Goal: Find specific page/section: Find specific page/section

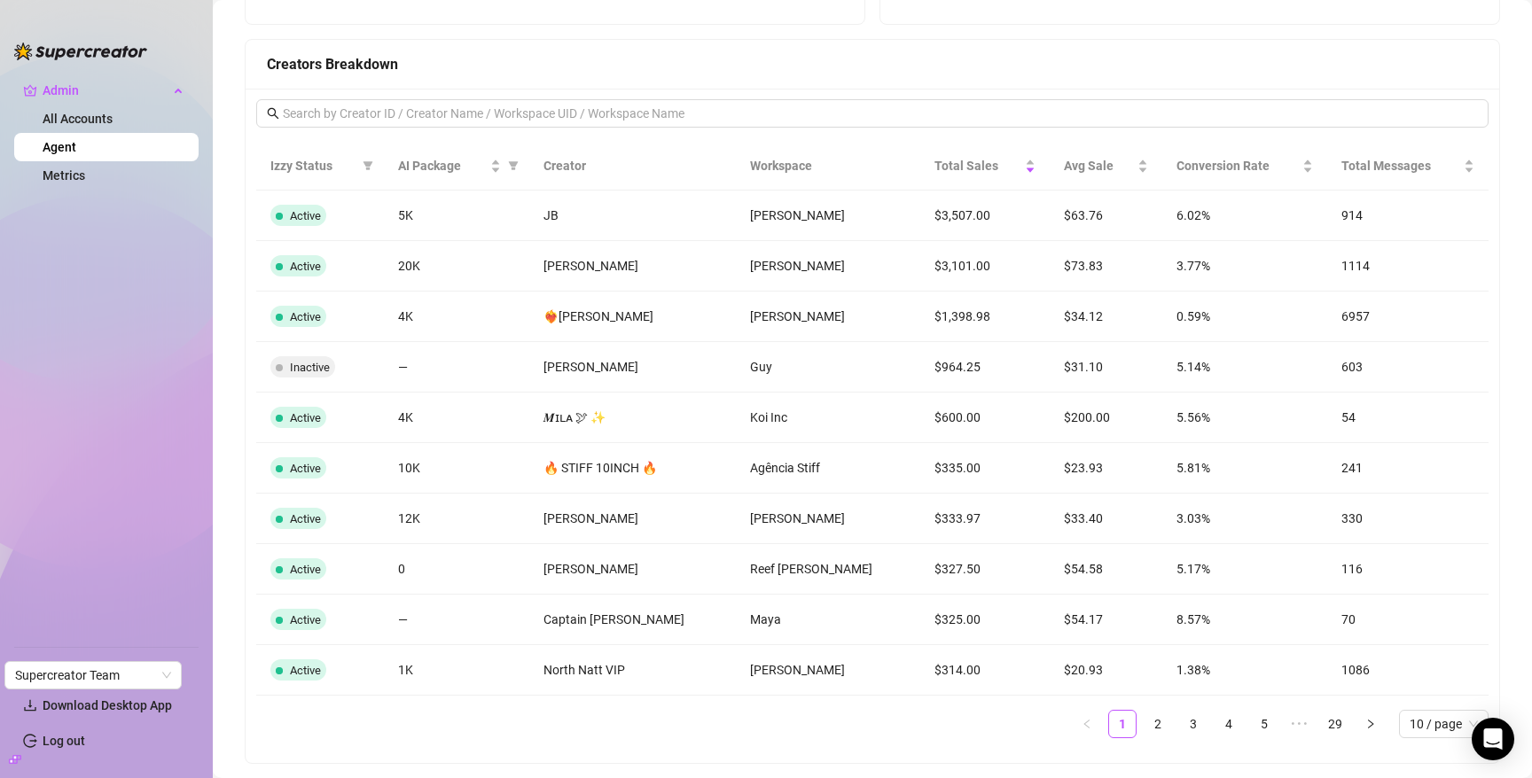
scroll to position [1425, 0]
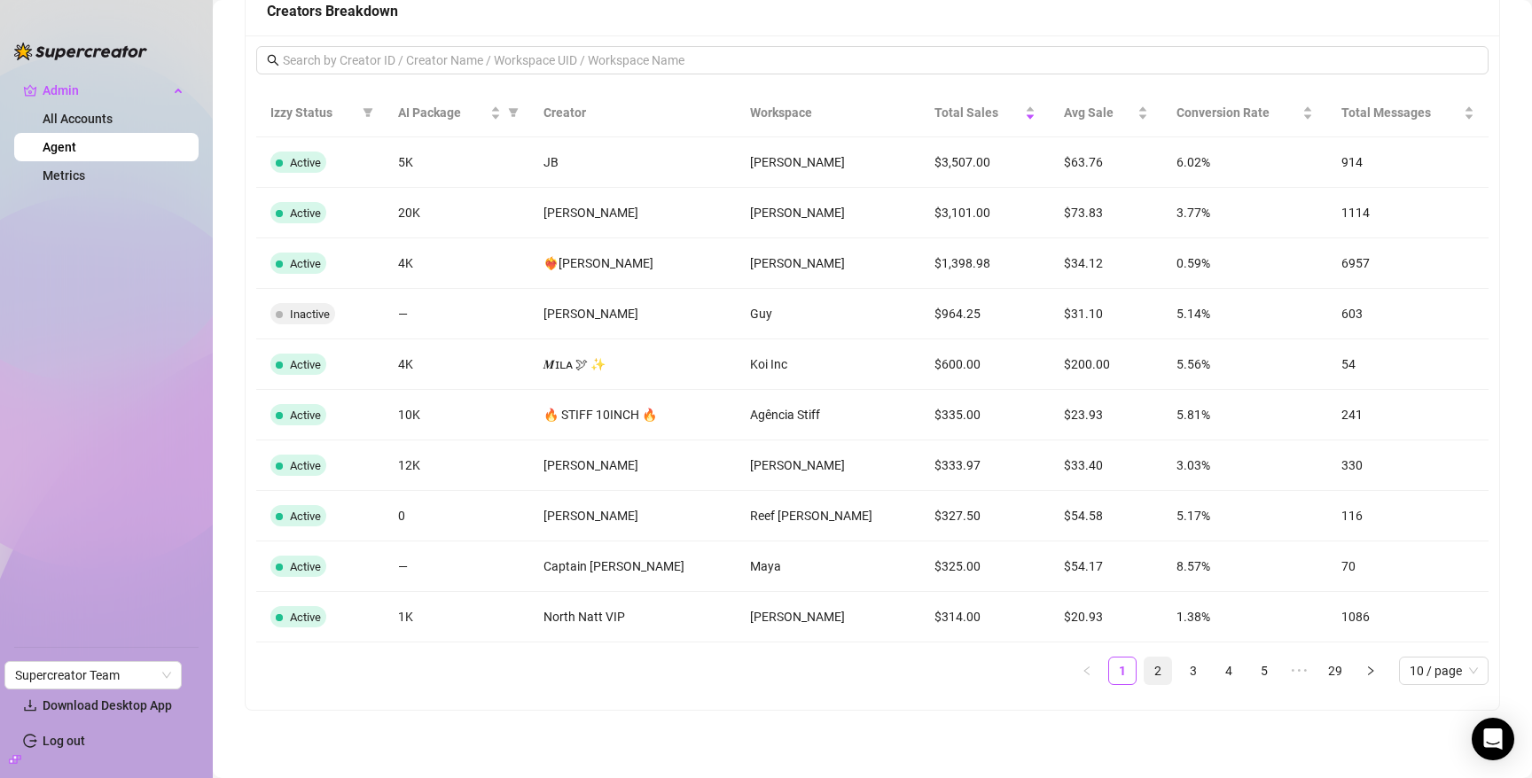
click at [1163, 675] on link "2" at bounding box center [1157, 671] width 27 height 27
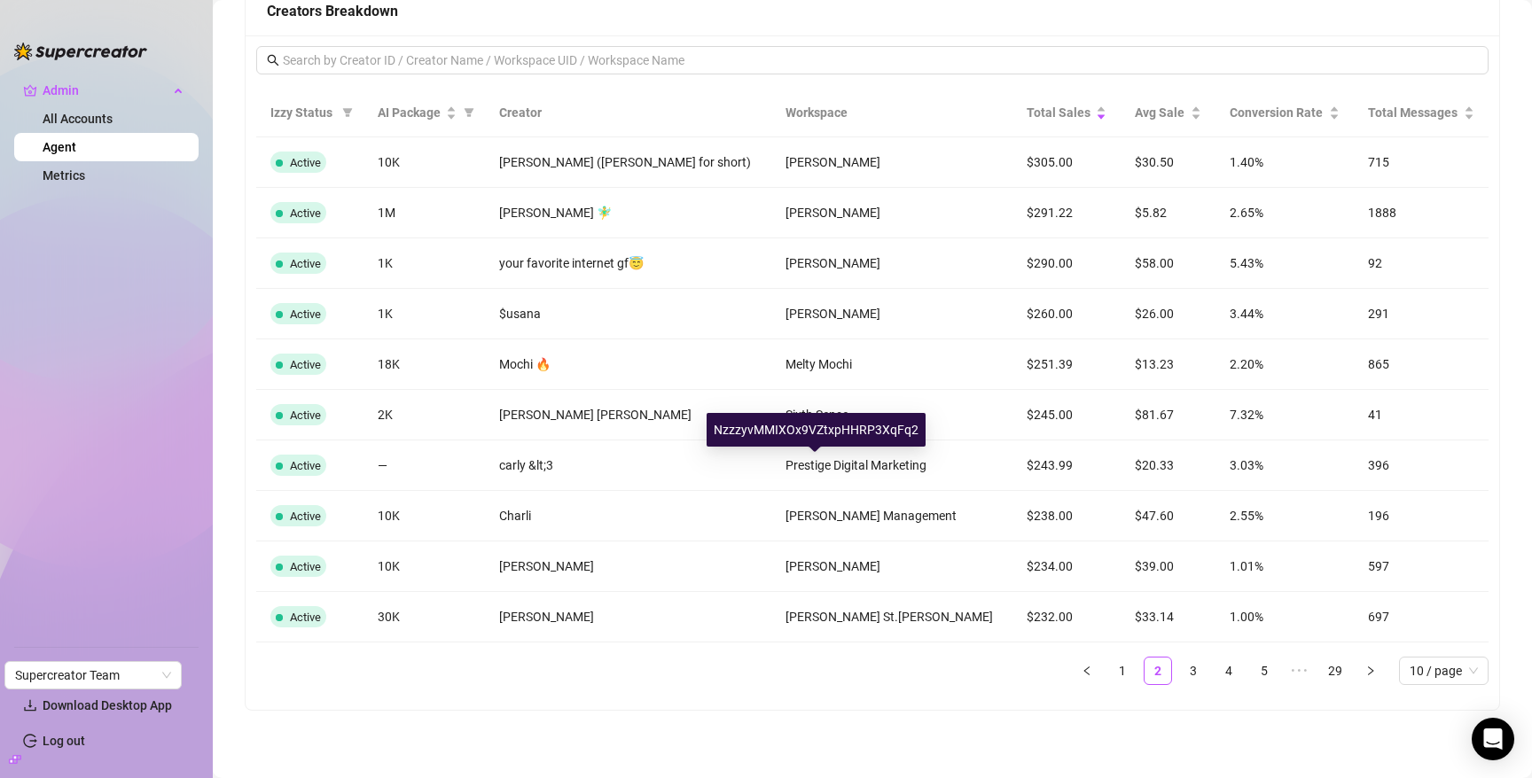
click at [794, 428] on div "NzzzyvMMIXOx9VZtxpHHRP3XqFq2" at bounding box center [815, 430] width 219 height 34
copy div "NzzzyvMMIXOx9VZtxpHHRP3XqFq2"
click at [1126, 680] on link "1" at bounding box center [1122, 671] width 27 height 27
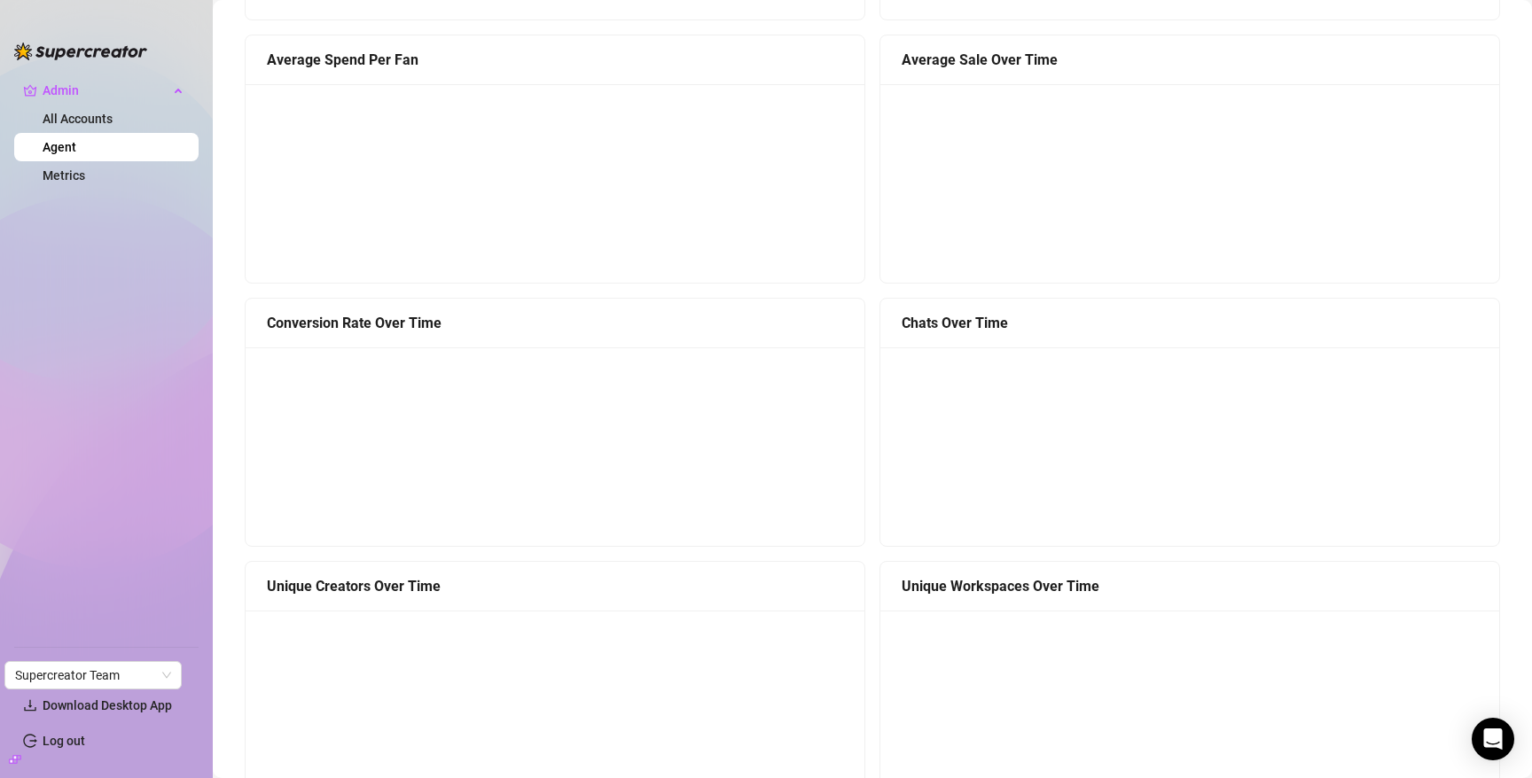
scroll to position [0, 0]
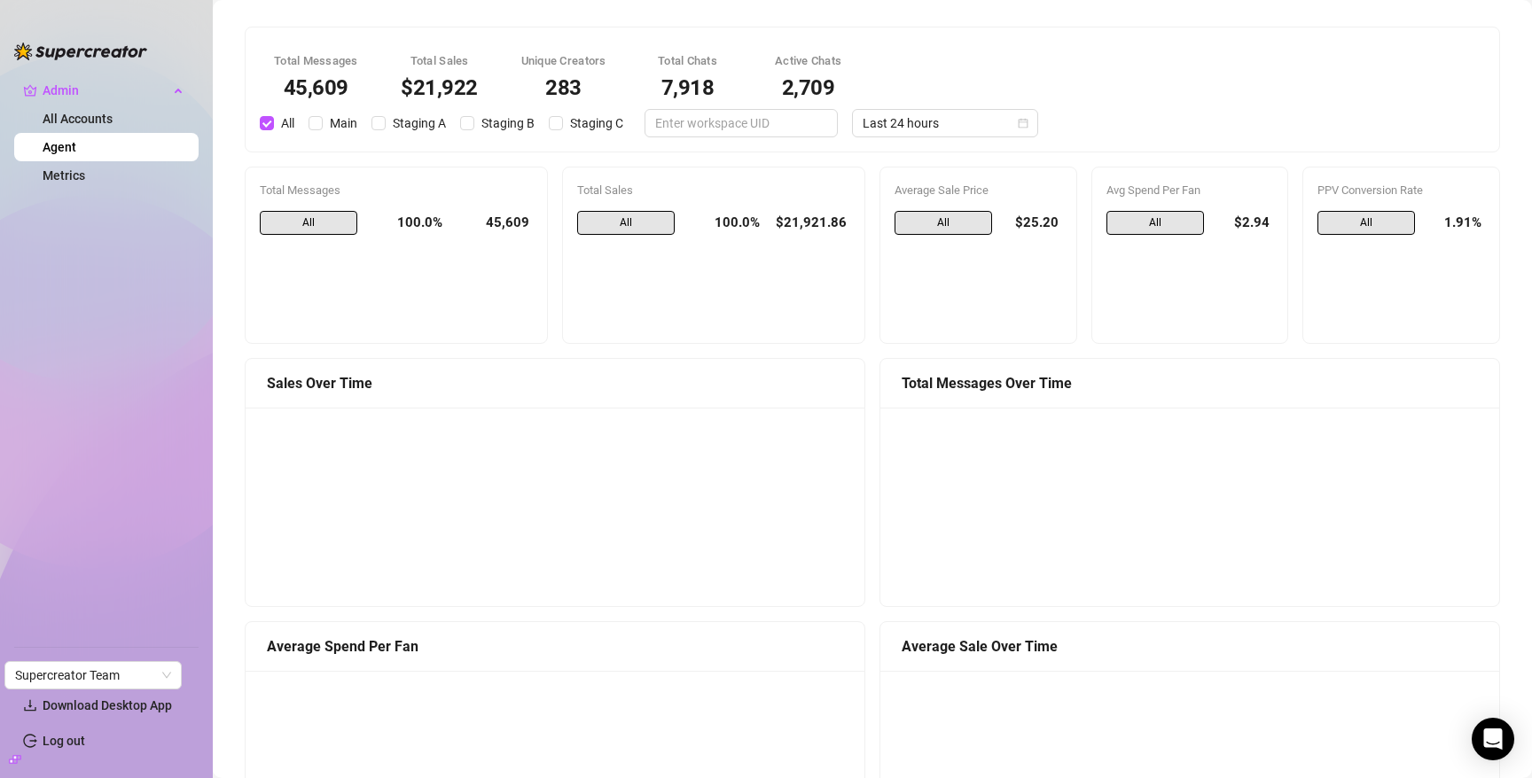
drag, startPoint x: 1064, startPoint y: 449, endPoint x: 1015, endPoint y: 192, distance: 261.6
click at [1064, 421] on canvas at bounding box center [1189, 506] width 597 height 177
click at [970, 134] on span "Last 24 hours" at bounding box center [944, 123] width 165 height 27
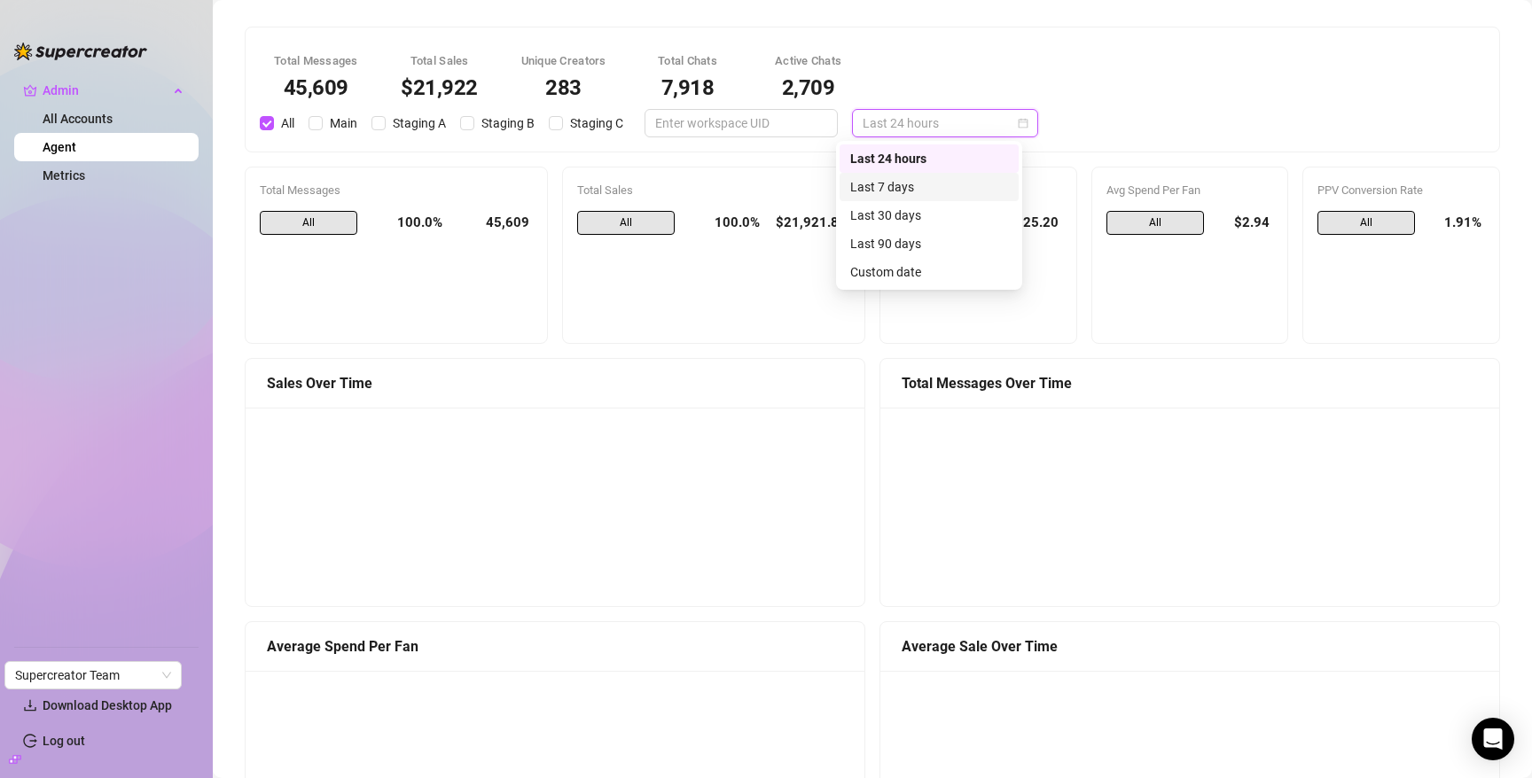
click at [961, 180] on div "Last 7 days" at bounding box center [929, 186] width 158 height 19
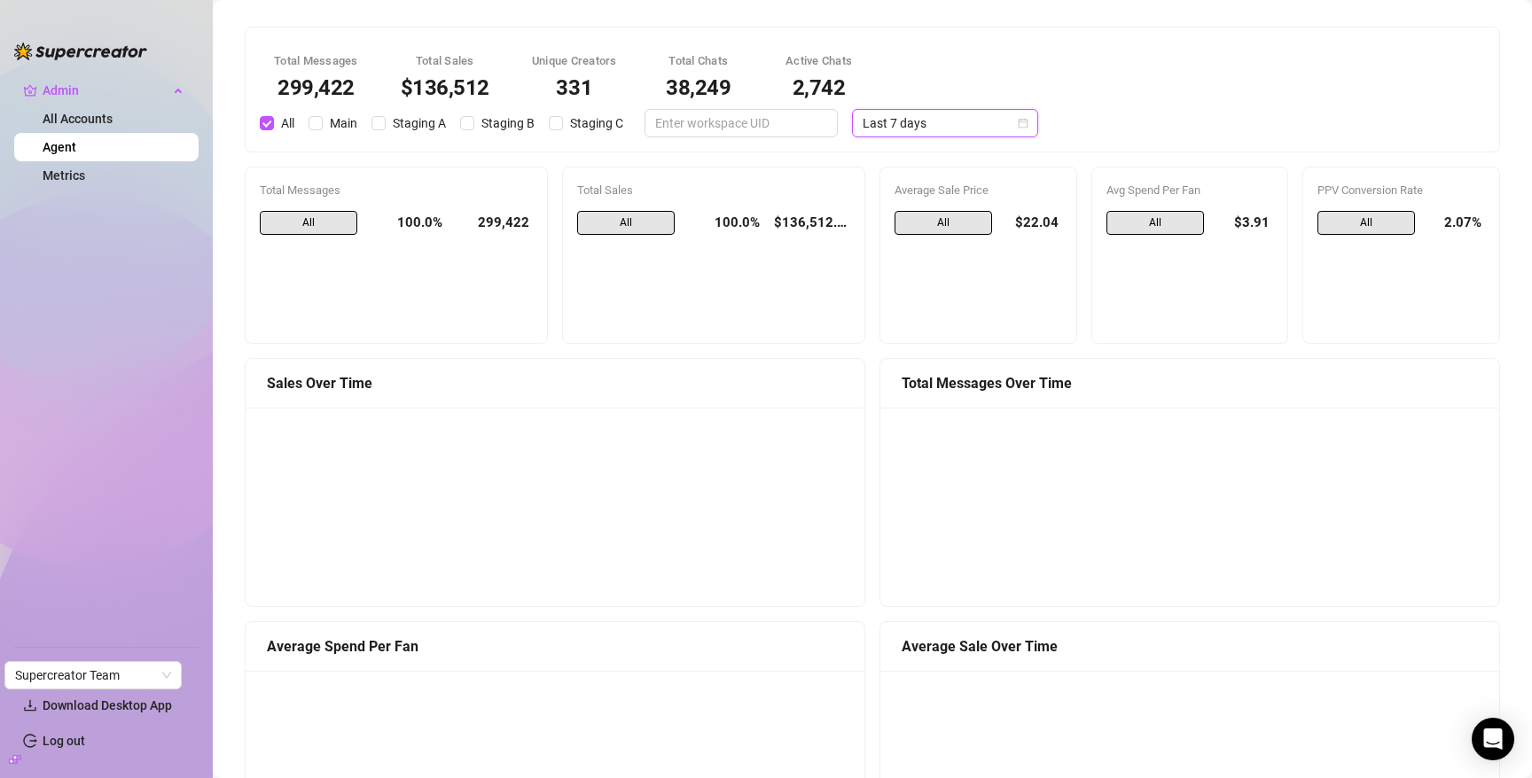
click at [881, 124] on span "Last 7 days" at bounding box center [944, 123] width 165 height 27
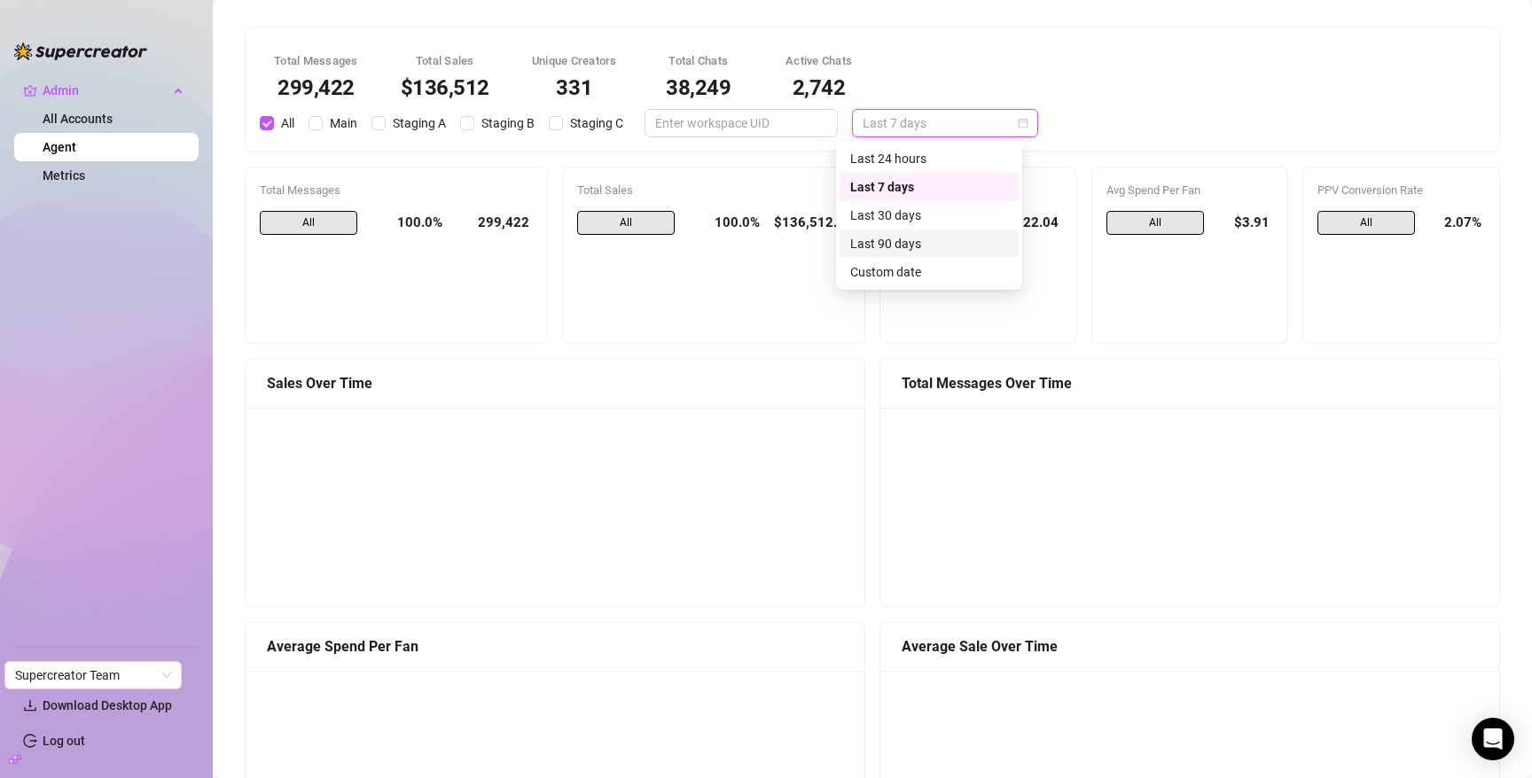
click at [893, 246] on div "Last 90 days" at bounding box center [929, 243] width 158 height 19
